Goal: Check status: Check status

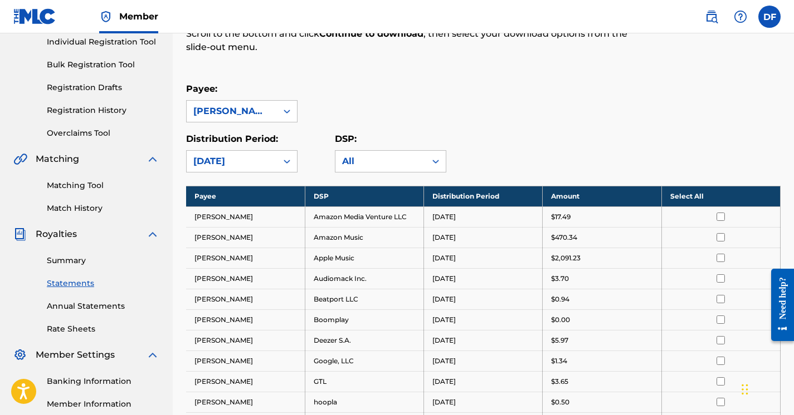
click at [81, 284] on link "Statements" at bounding box center [103, 284] width 112 height 12
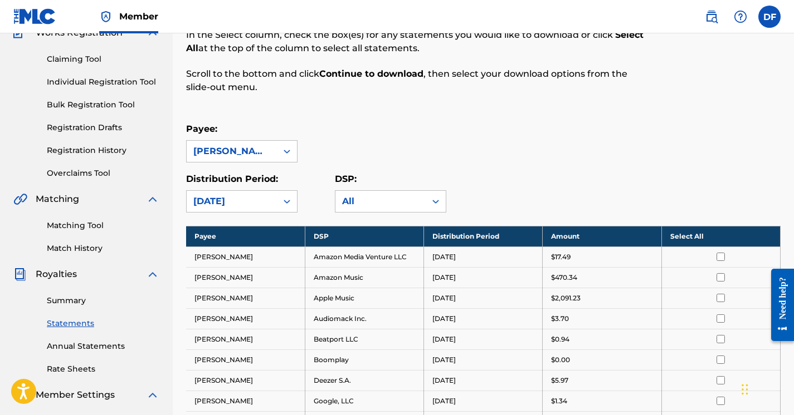
scroll to position [107, 0]
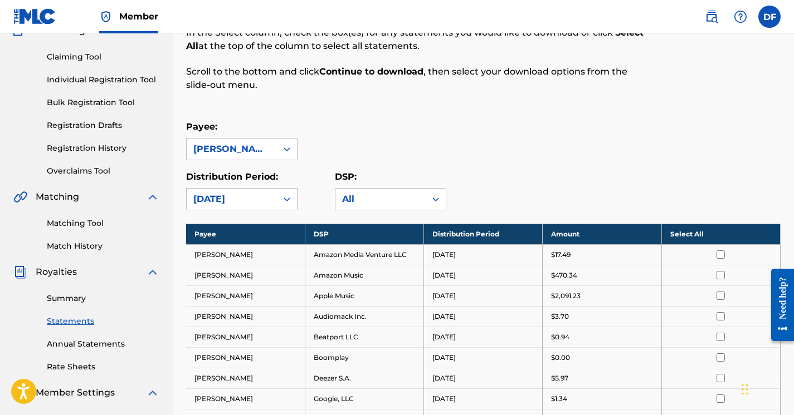
click at [73, 299] on link "Summary" at bounding box center [103, 299] width 112 height 12
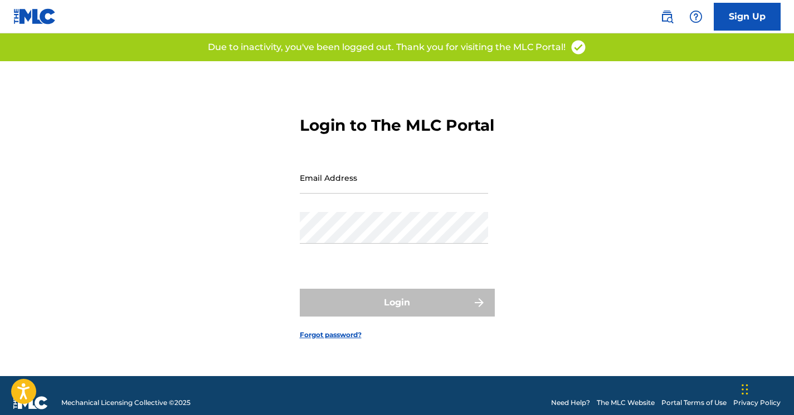
click at [341, 191] on input "Email Address" at bounding box center [394, 178] width 188 height 32
type input "[EMAIL_ADDRESS][DOMAIN_NAME]"
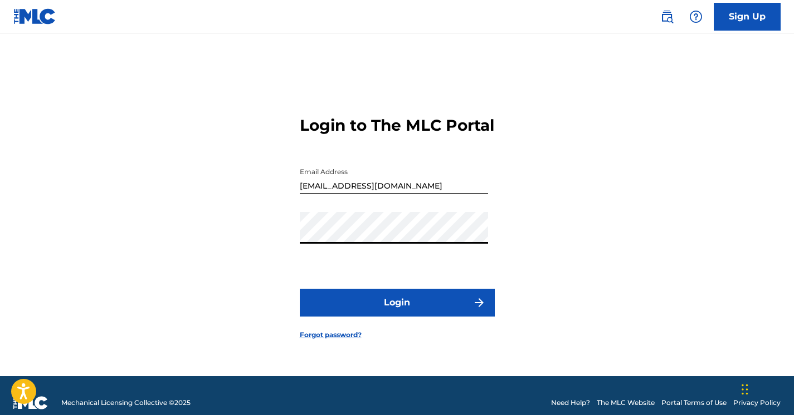
click at [391, 311] on button "Login" at bounding box center [397, 303] width 195 height 28
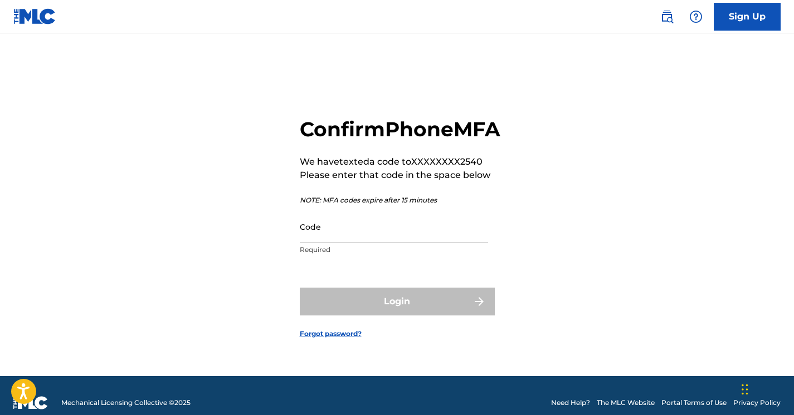
click at [360, 243] on input "Code" at bounding box center [394, 227] width 188 height 32
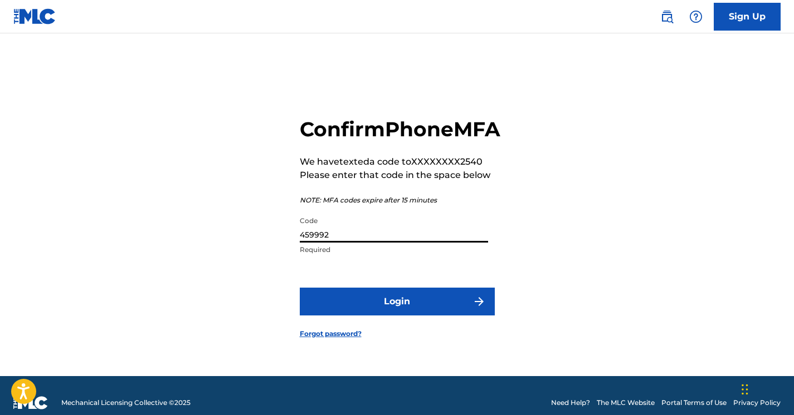
type input "459992"
click at [409, 312] on button "Login" at bounding box center [397, 302] width 195 height 28
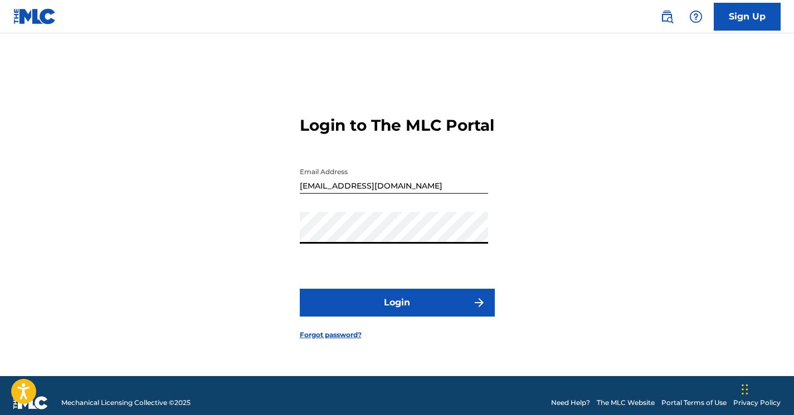
click at [300, 289] on button "Login" at bounding box center [397, 303] width 195 height 28
click at [391, 317] on button "Login" at bounding box center [397, 303] width 195 height 28
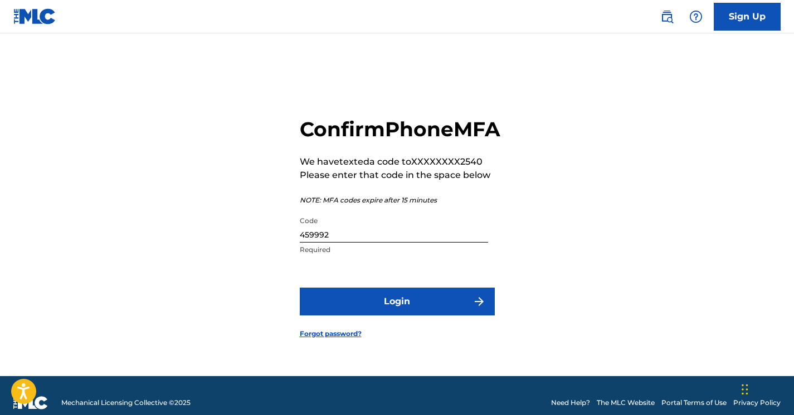
click at [371, 243] on input "459992" at bounding box center [394, 227] width 188 height 32
type input "459922"
click at [300, 288] on button "Login" at bounding box center [397, 302] width 195 height 28
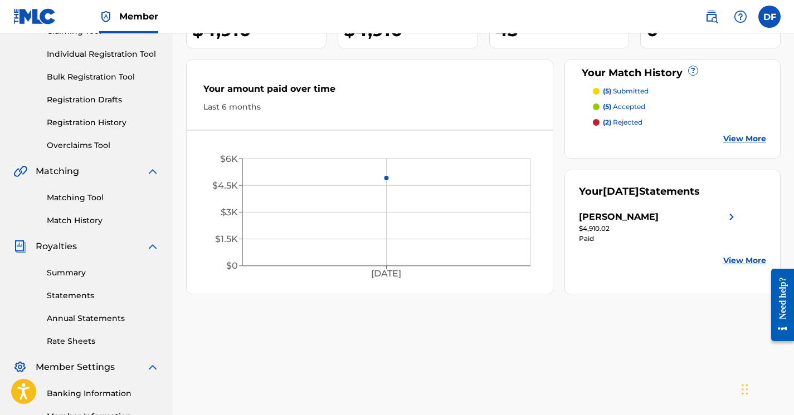
scroll to position [143, 0]
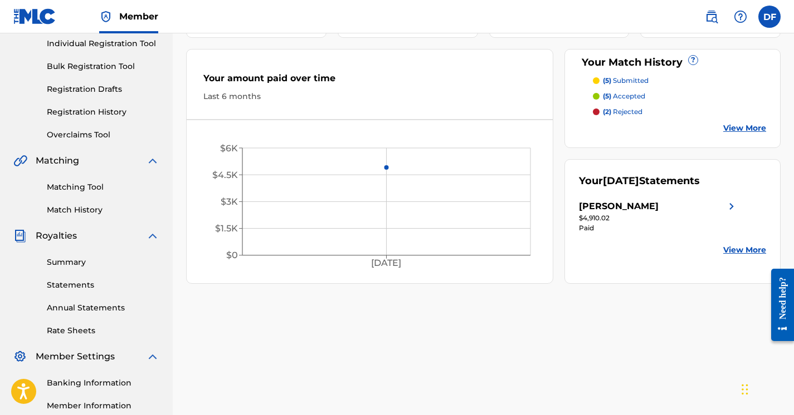
click at [727, 248] on link "View More" at bounding box center [744, 250] width 43 height 12
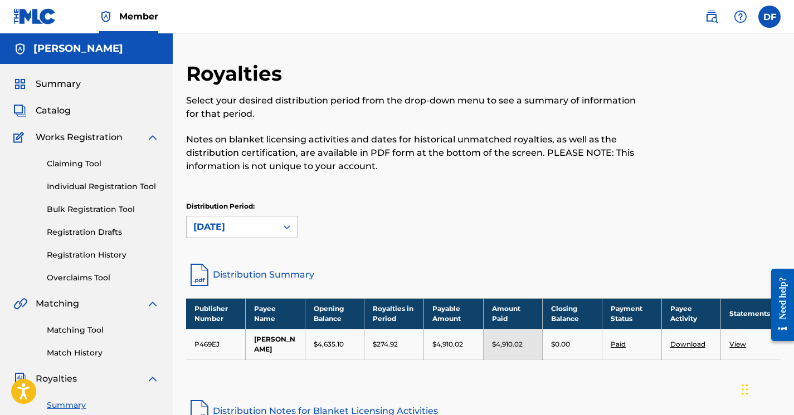
scroll to position [9, 0]
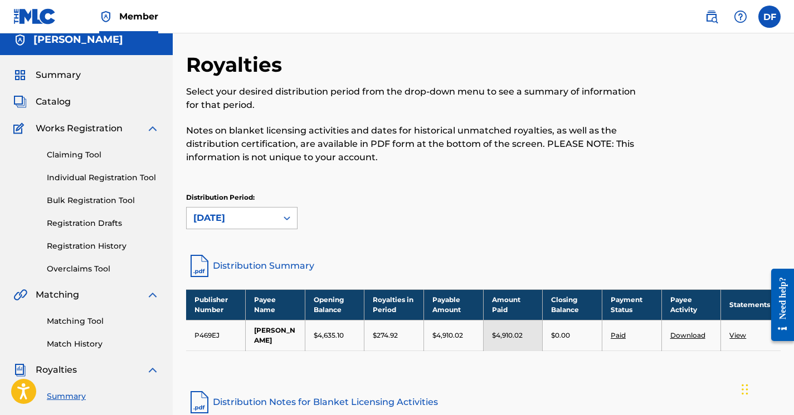
click at [248, 218] on div "[DATE]" at bounding box center [231, 218] width 77 height 13
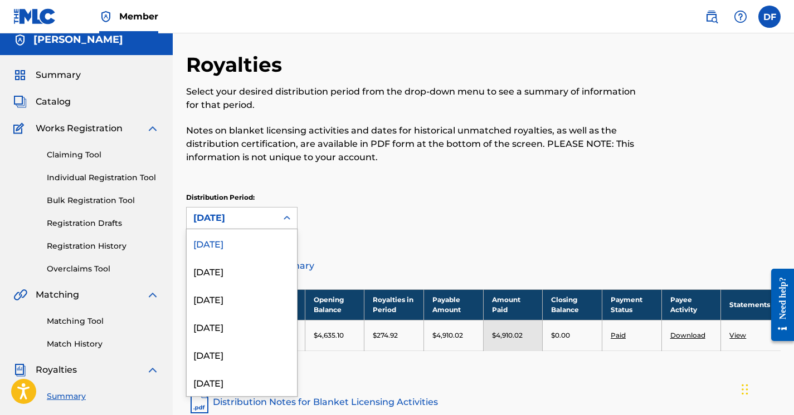
click at [319, 216] on div "Distribution Period: August 2025 selected, 1 of 53. 53 results available. Use U…" at bounding box center [483, 211] width 594 height 37
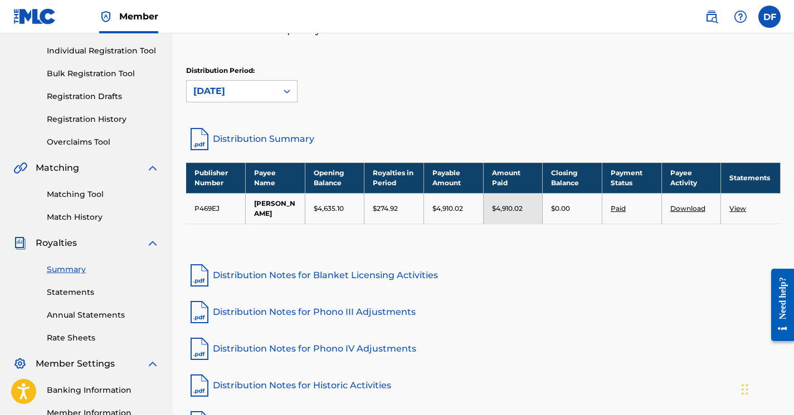
scroll to position [134, 0]
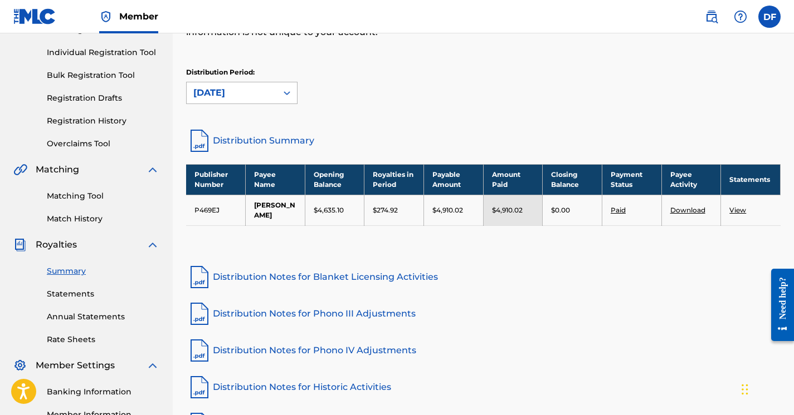
click at [206, 92] on div "[DATE]" at bounding box center [231, 92] width 77 height 13
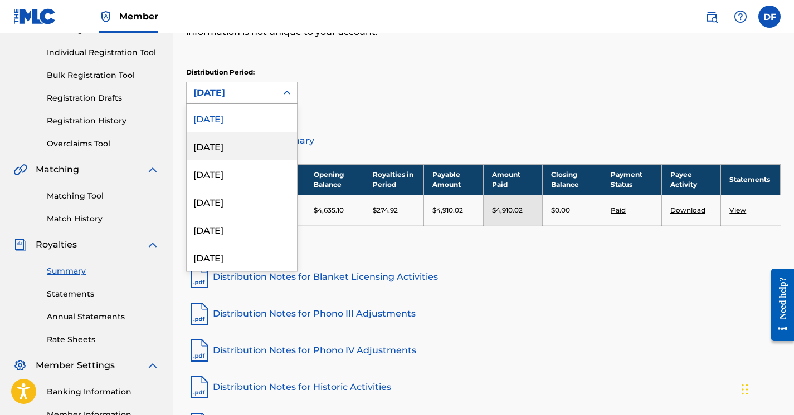
click at [205, 148] on div "[DATE]" at bounding box center [242, 146] width 110 height 28
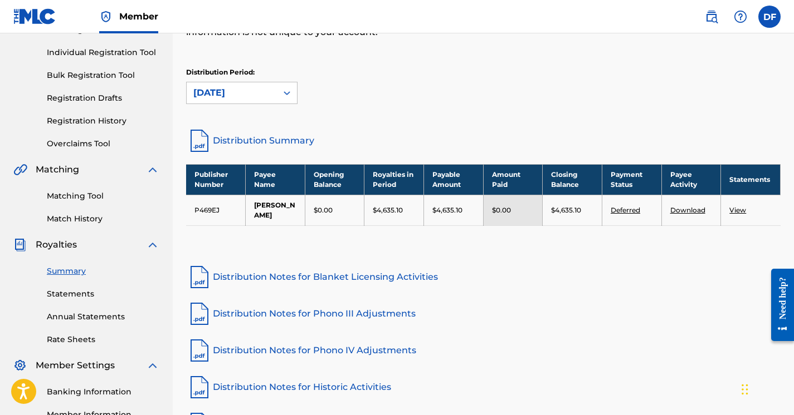
click at [234, 96] on div "[DATE]" at bounding box center [231, 92] width 77 height 13
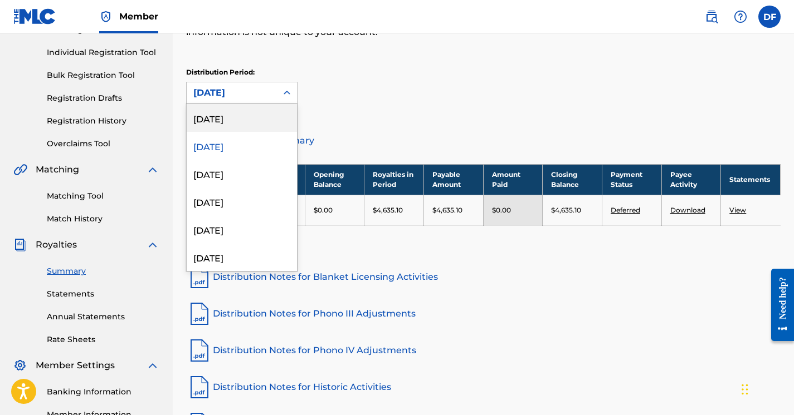
click at [228, 119] on div "[DATE]" at bounding box center [242, 118] width 110 height 28
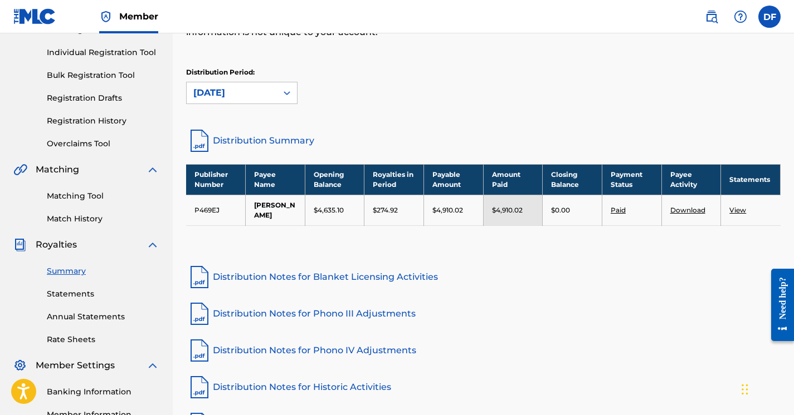
click at [244, 95] on div "[DATE]" at bounding box center [231, 92] width 77 height 13
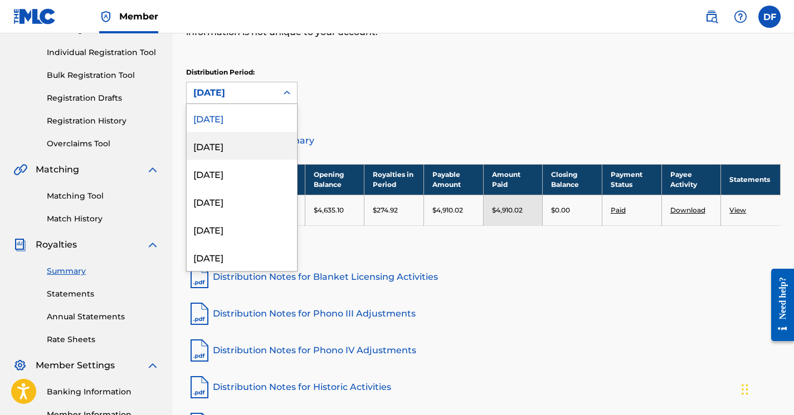
click at [226, 143] on div "[DATE]" at bounding box center [242, 146] width 110 height 28
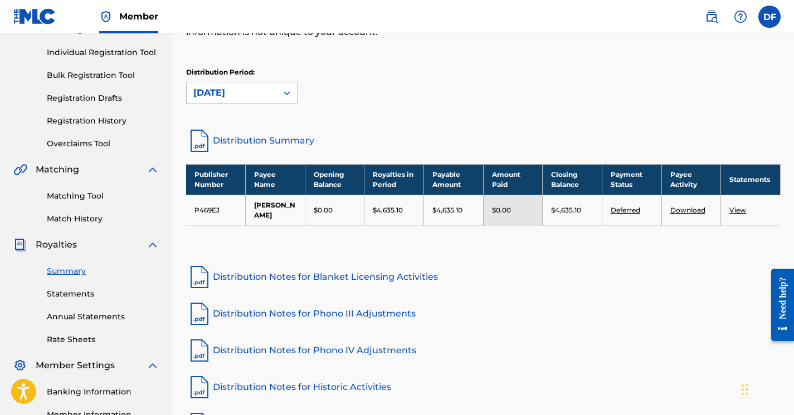
click at [242, 91] on div "[DATE]" at bounding box center [231, 92] width 77 height 13
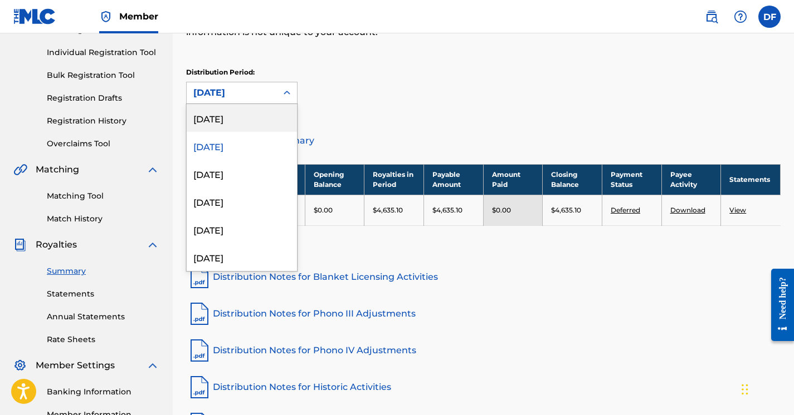
click at [233, 120] on div "[DATE]" at bounding box center [242, 118] width 110 height 28
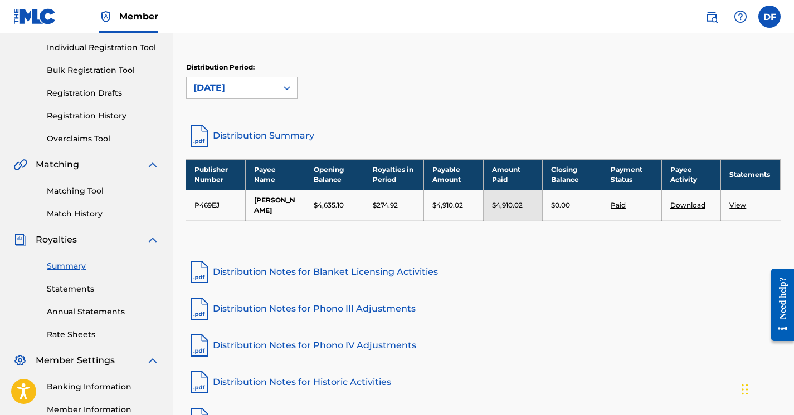
scroll to position [135, 0]
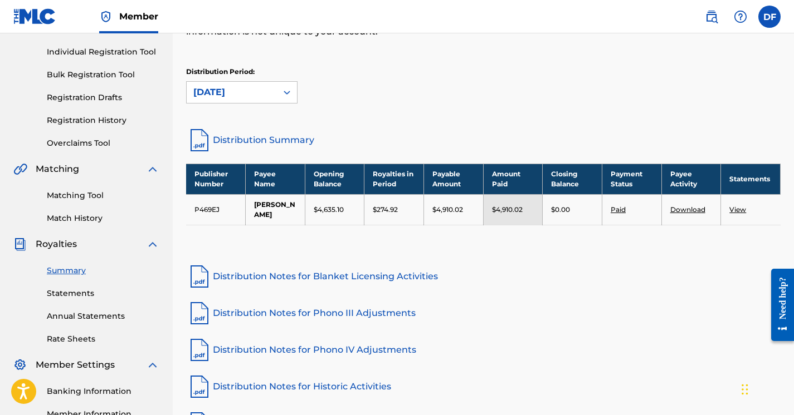
click at [246, 94] on div "[DATE]" at bounding box center [231, 92] width 77 height 13
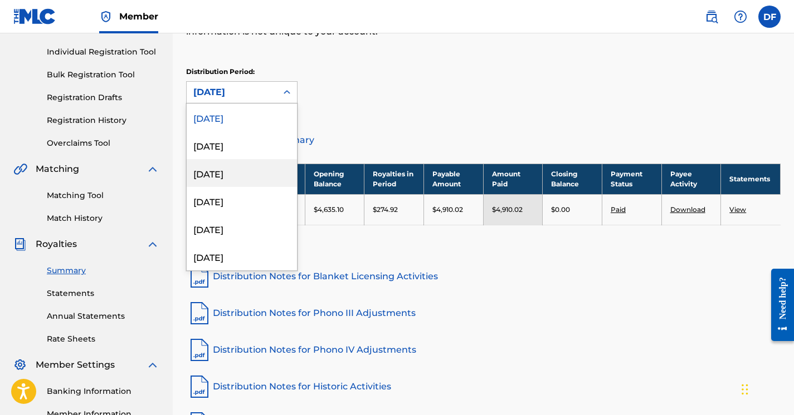
click at [235, 178] on div "June 2025" at bounding box center [242, 173] width 110 height 28
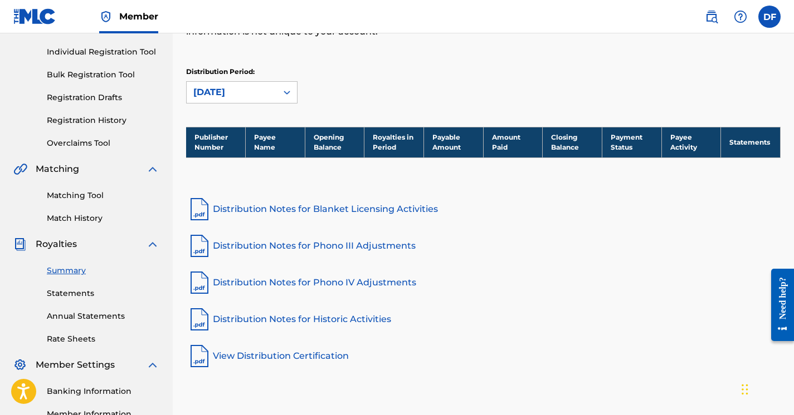
click at [257, 84] on div "June 2025" at bounding box center [232, 92] width 90 height 21
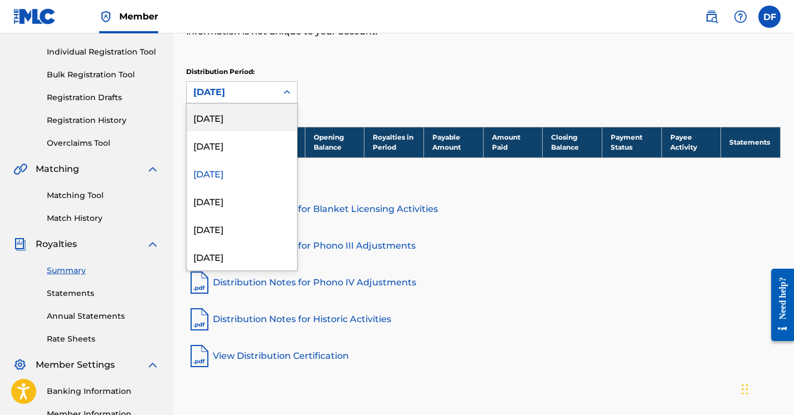
click at [249, 117] on div "[DATE]" at bounding box center [242, 118] width 110 height 28
